Goal: Task Accomplishment & Management: Manage account settings

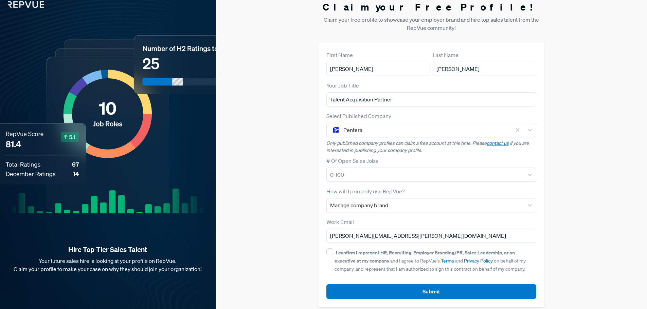
scroll to position [13, 0]
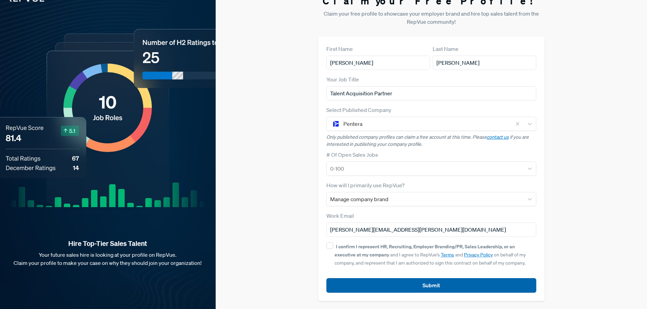
click at [440, 287] on button "Submit" at bounding box center [431, 285] width 210 height 15
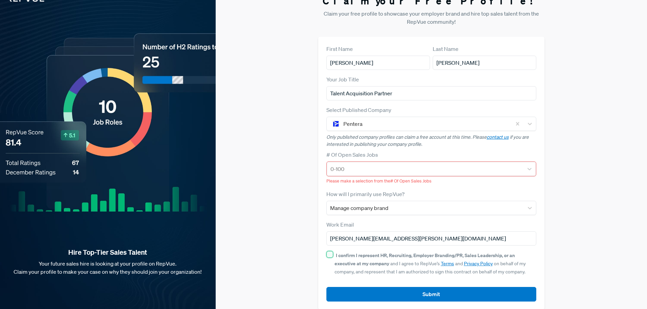
click at [326, 253] on input "I confirm I represent HR, Recruiting, Employer Branding/PR, Sales Leadership, o…" at bounding box center [329, 254] width 7 height 7
checkbox input "true"
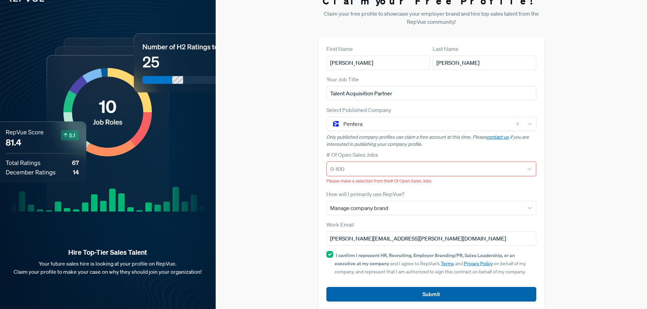
click at [410, 292] on button "Submit" at bounding box center [431, 294] width 210 height 15
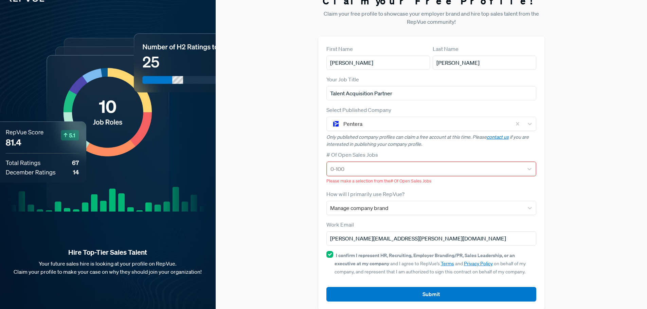
click at [353, 171] on div at bounding box center [425, 169] width 190 height 10
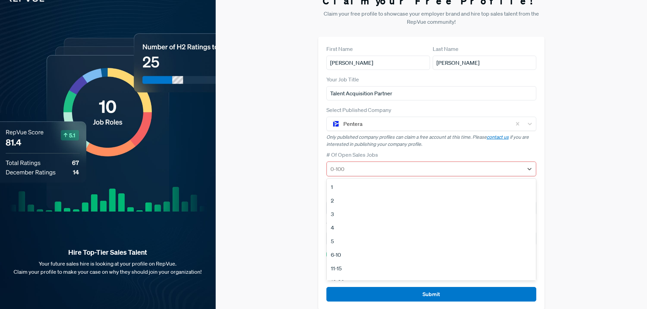
click at [347, 243] on div "5" at bounding box center [431, 242] width 209 height 14
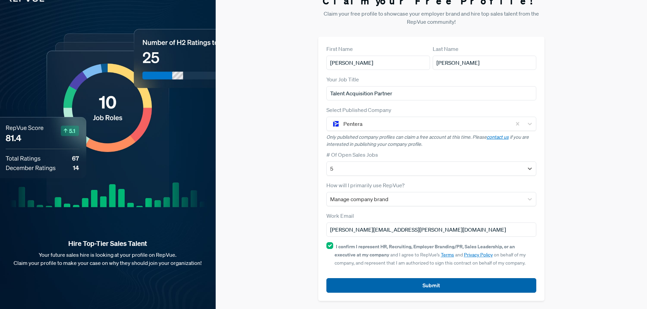
click at [413, 282] on button "Submit" at bounding box center [431, 285] width 210 height 15
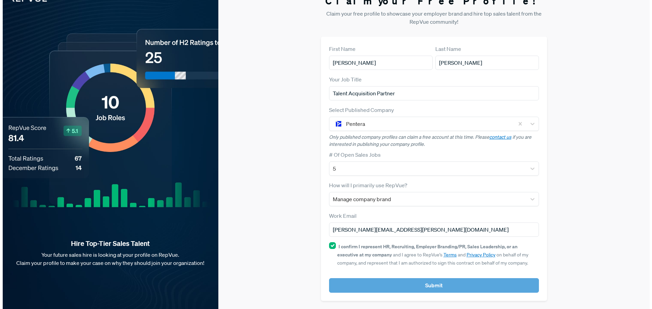
scroll to position [0, 0]
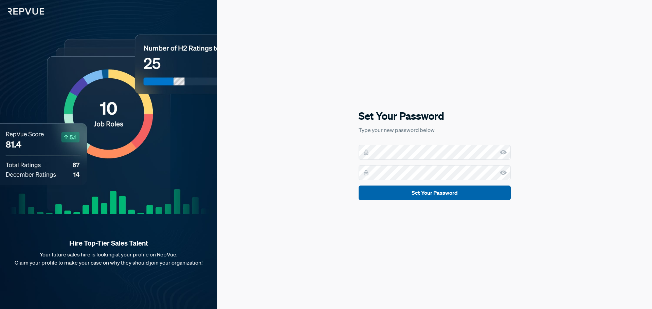
click at [417, 189] on button "Set Your Password" at bounding box center [434, 193] width 152 height 15
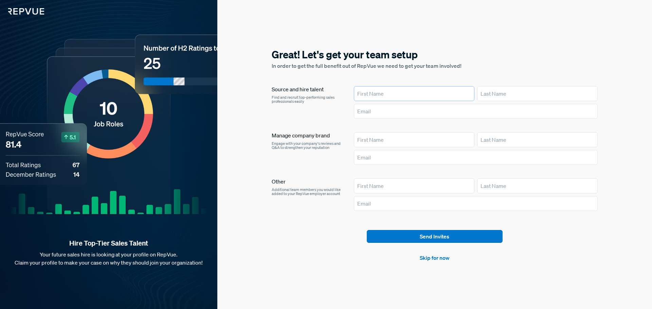
click at [418, 92] on input "text" at bounding box center [414, 93] width 121 height 15
type input "[PERSON_NAME]"
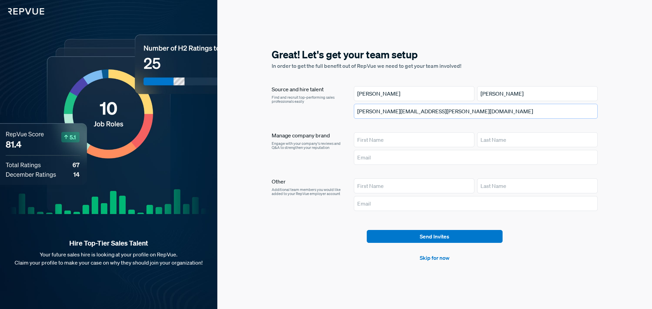
type input "[PERSON_NAME][EMAIL_ADDRESS][PERSON_NAME][DOMAIN_NAME]"
click at [287, 239] on article "Send Invites Skip for now" at bounding box center [435, 246] width 326 height 32
click at [430, 262] on link "Skip for now" at bounding box center [435, 258] width 30 height 8
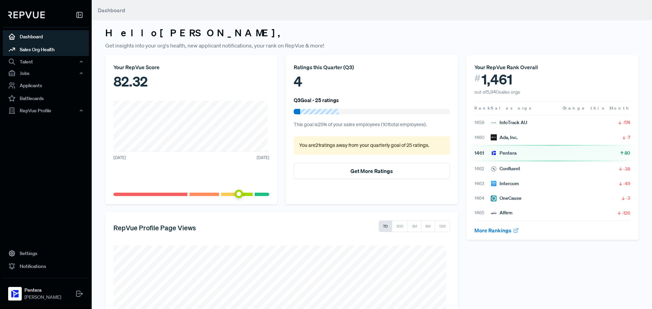
click at [39, 47] on link "Sales Org Health" at bounding box center [46, 49] width 86 height 13
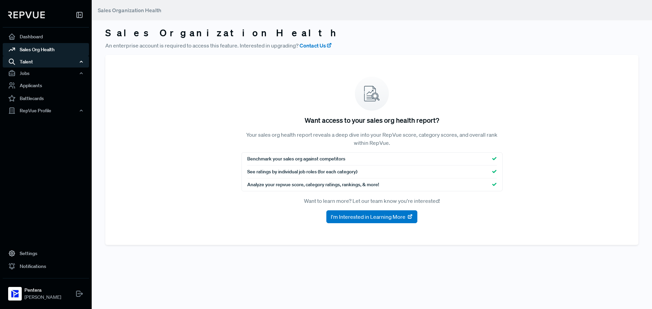
click at [43, 60] on div "Talent" at bounding box center [46, 62] width 86 height 12
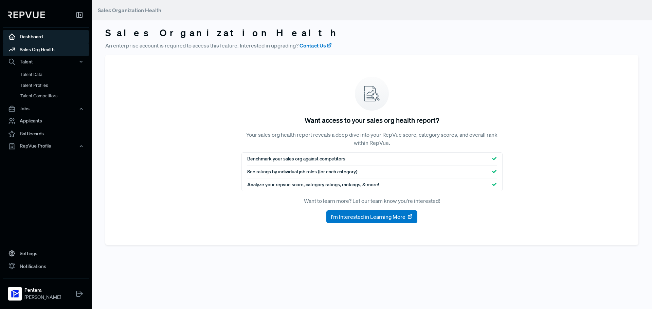
click at [45, 35] on link "Dashboard" at bounding box center [46, 36] width 86 height 13
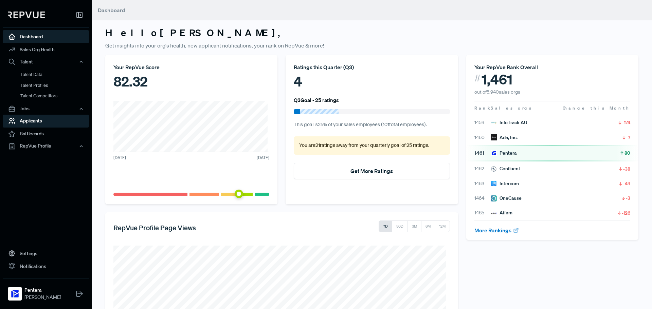
click at [43, 125] on link "Applicants" at bounding box center [46, 121] width 86 height 13
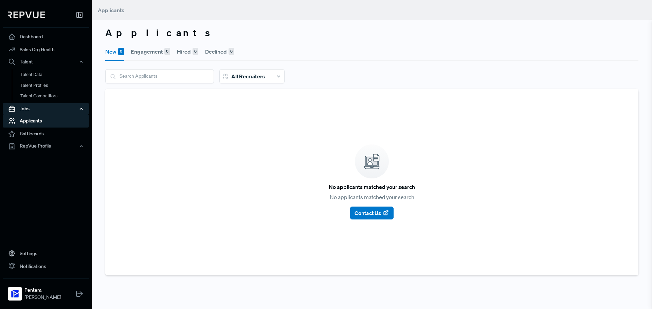
click at [36, 108] on div "Jobs" at bounding box center [46, 109] width 86 height 12
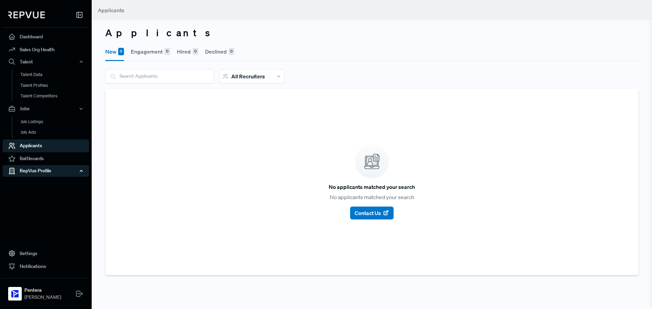
click at [46, 168] on div "RepVue Profile" at bounding box center [46, 171] width 86 height 12
click at [44, 195] on link "Reviews" at bounding box center [55, 194] width 86 height 11
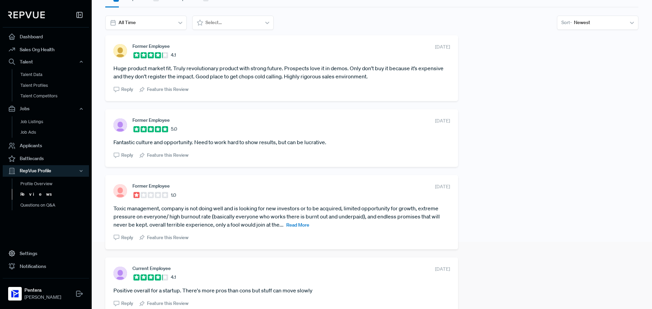
scroll to position [68, 0]
click at [304, 222] on span "Read More" at bounding box center [297, 224] width 23 height 6
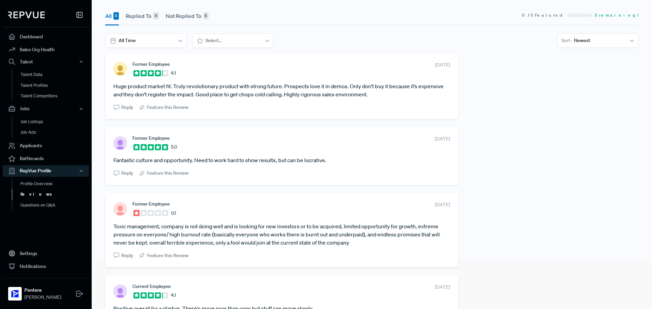
scroll to position [0, 0]
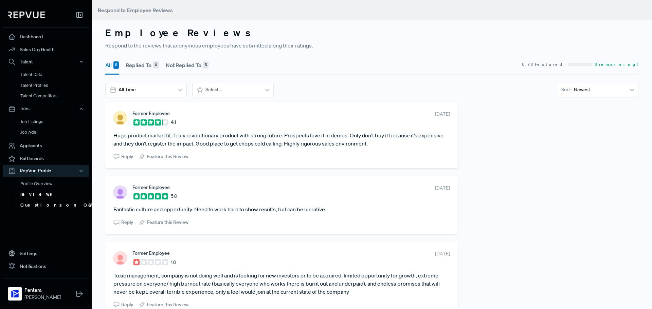
click at [53, 207] on link "Questions on Q&A" at bounding box center [55, 205] width 86 height 11
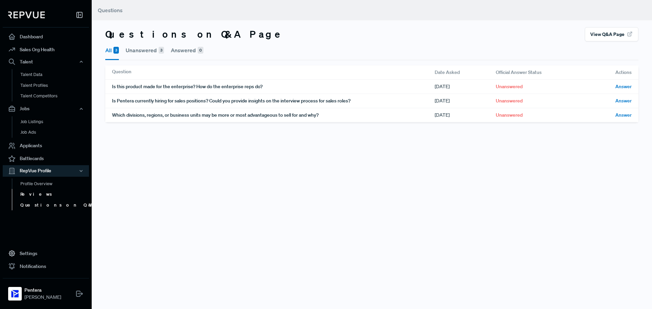
click at [21, 191] on link "Reviews" at bounding box center [55, 194] width 86 height 11
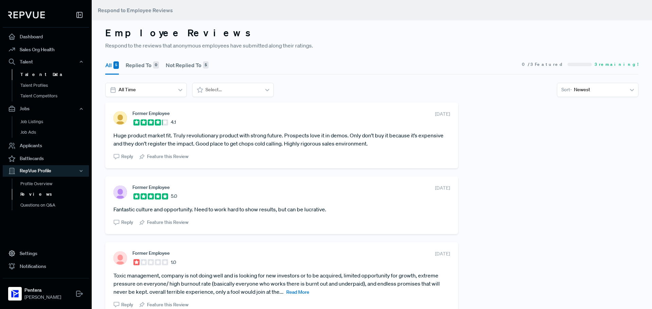
click at [60, 73] on link "Talent Data" at bounding box center [55, 74] width 86 height 11
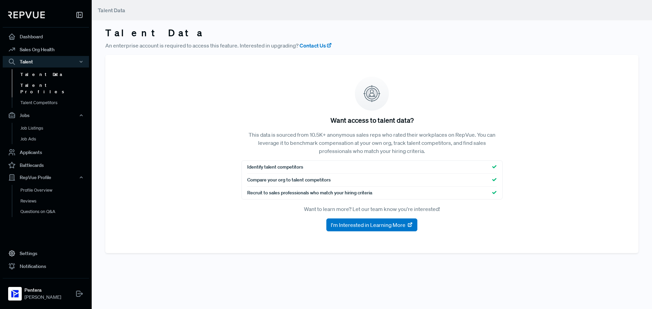
click at [42, 88] on link "Talent Profiles" at bounding box center [55, 88] width 86 height 17
click at [42, 188] on link "Profile Overview" at bounding box center [55, 193] width 86 height 17
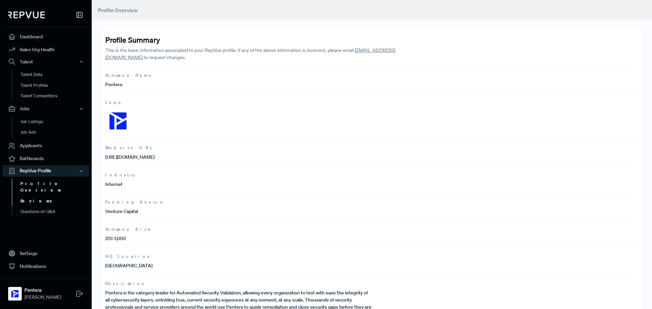
click at [20, 196] on link "Reviews" at bounding box center [55, 201] width 86 height 11
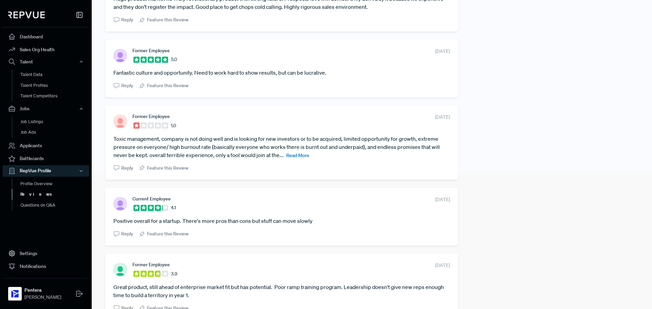
scroll to position [108, 0]
